Goal: Information Seeking & Learning: Learn about a topic

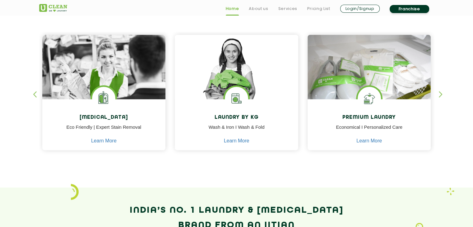
scroll to position [280, 0]
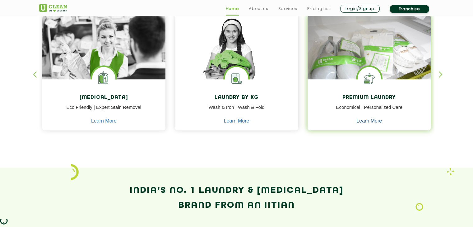
click at [363, 120] on link "Learn More" at bounding box center [369, 121] width 26 height 6
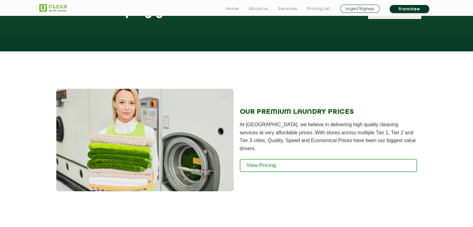
scroll to position [591, 0]
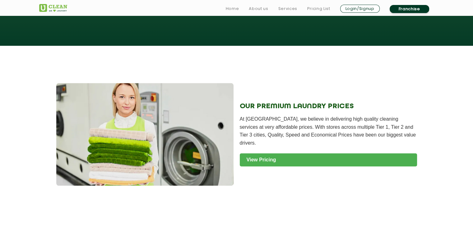
click at [303, 153] on link "View Pricing" at bounding box center [328, 159] width 177 height 13
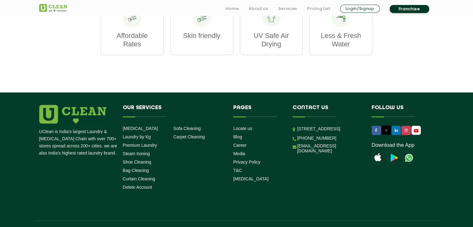
scroll to position [840, 0]
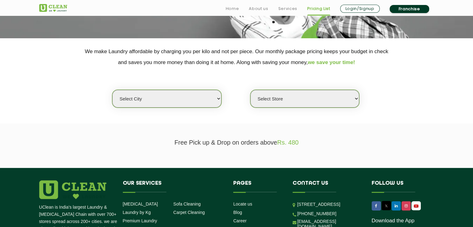
scroll to position [156, 0]
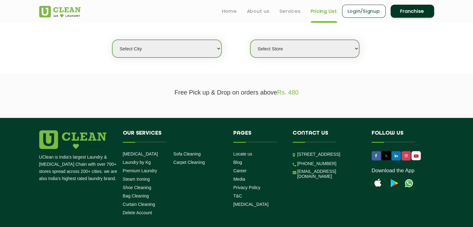
click at [196, 45] on select "Select city [GEOGRAPHIC_DATA] [GEOGRAPHIC_DATA] [GEOGRAPHIC_DATA] [GEOGRAPHIC_D…" at bounding box center [166, 49] width 109 height 18
select select "166"
click at [112, 40] on select "Select city [GEOGRAPHIC_DATA] [GEOGRAPHIC_DATA] [GEOGRAPHIC_DATA] [GEOGRAPHIC_D…" at bounding box center [166, 49] width 109 height 18
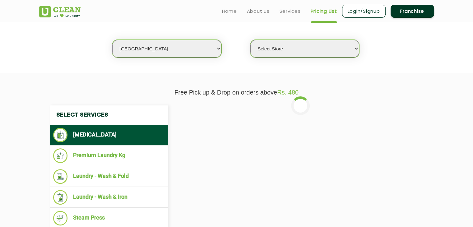
click at [272, 47] on select "Select Store" at bounding box center [304, 49] width 109 height 18
